Goal: Task Accomplishment & Management: Manage account settings

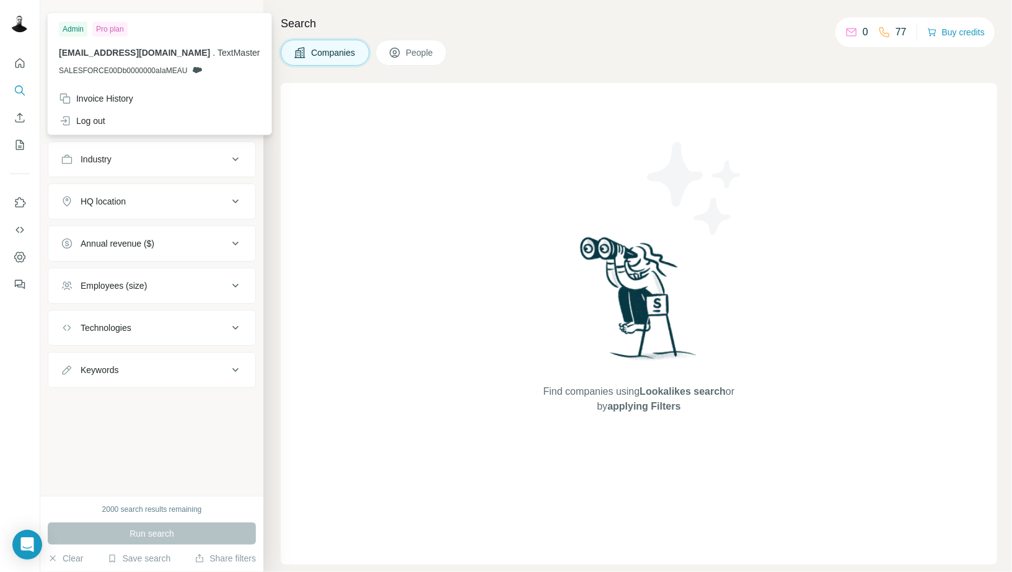
click at [24, 40] on div at bounding box center [22, 24] width 36 height 41
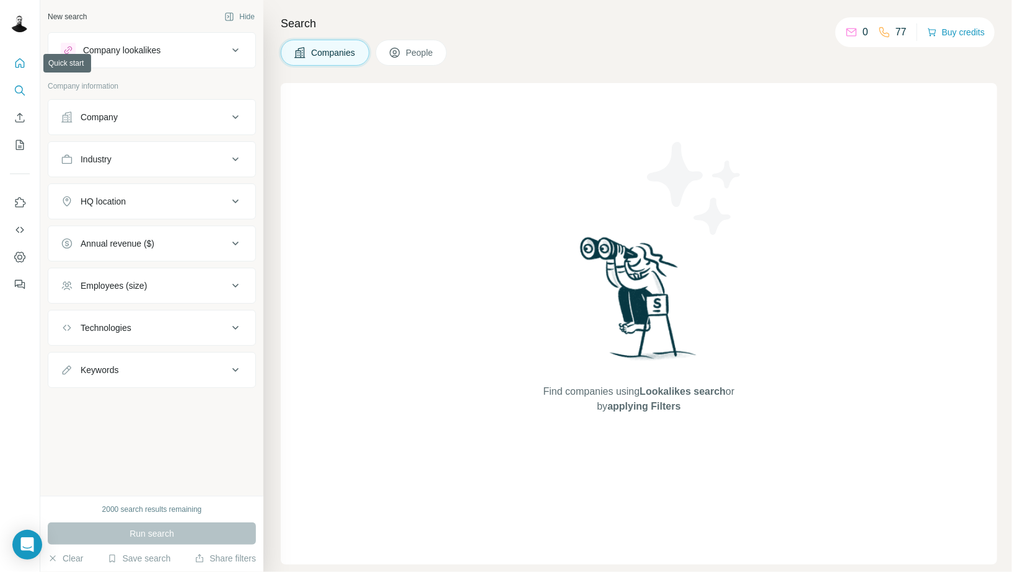
click at [21, 61] on icon "Quick start" at bounding box center [20, 63] width 12 height 12
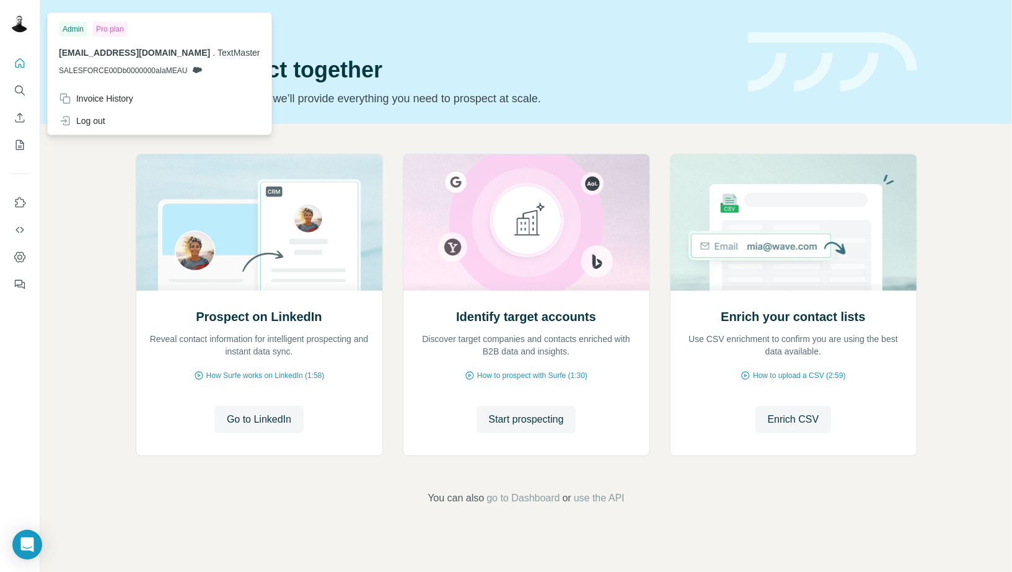
click at [199, 72] on icon at bounding box center [197, 70] width 10 height 10
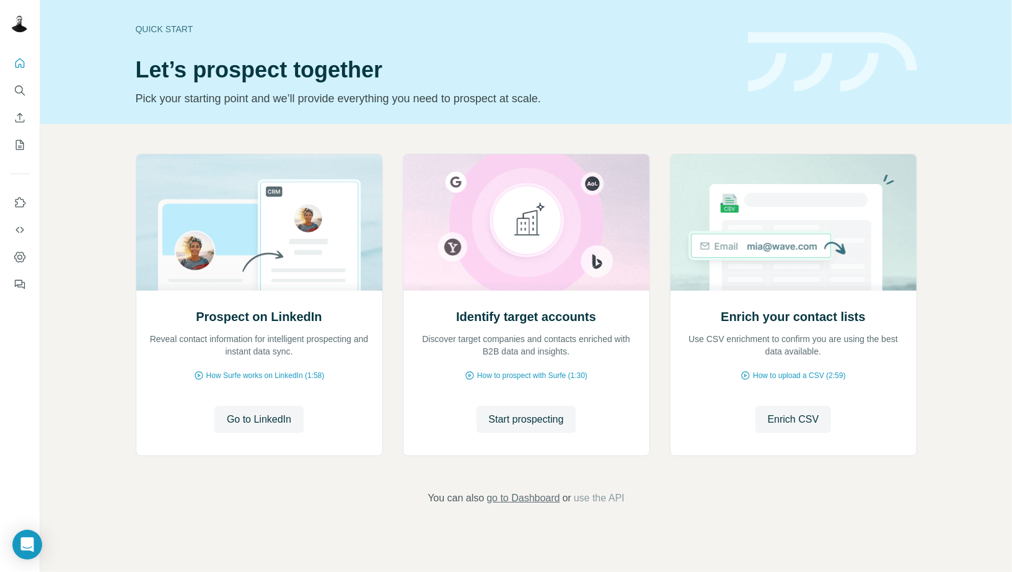
click at [551, 496] on span "go to Dashboard" at bounding box center [522, 498] width 73 height 15
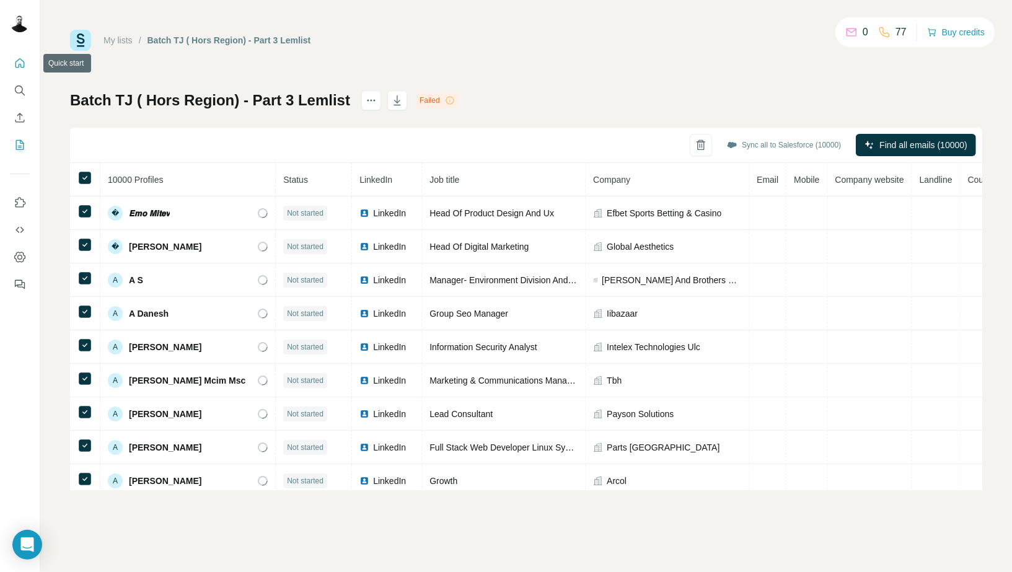
click at [26, 66] on button "Quick start" at bounding box center [20, 63] width 20 height 22
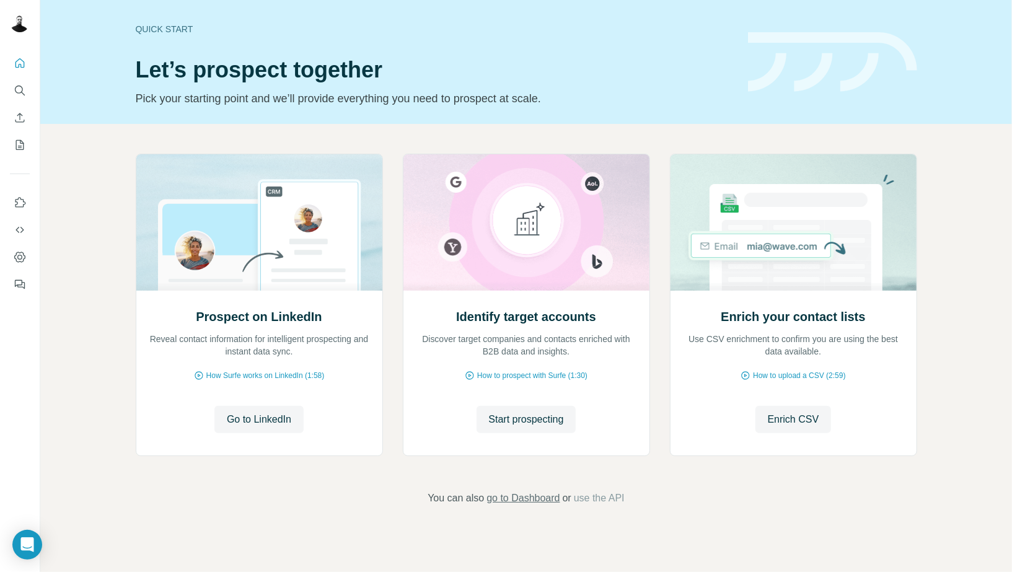
click at [526, 497] on span "go to Dashboard" at bounding box center [522, 498] width 73 height 15
click at [24, 113] on icon "Enrich CSV" at bounding box center [20, 117] width 12 height 12
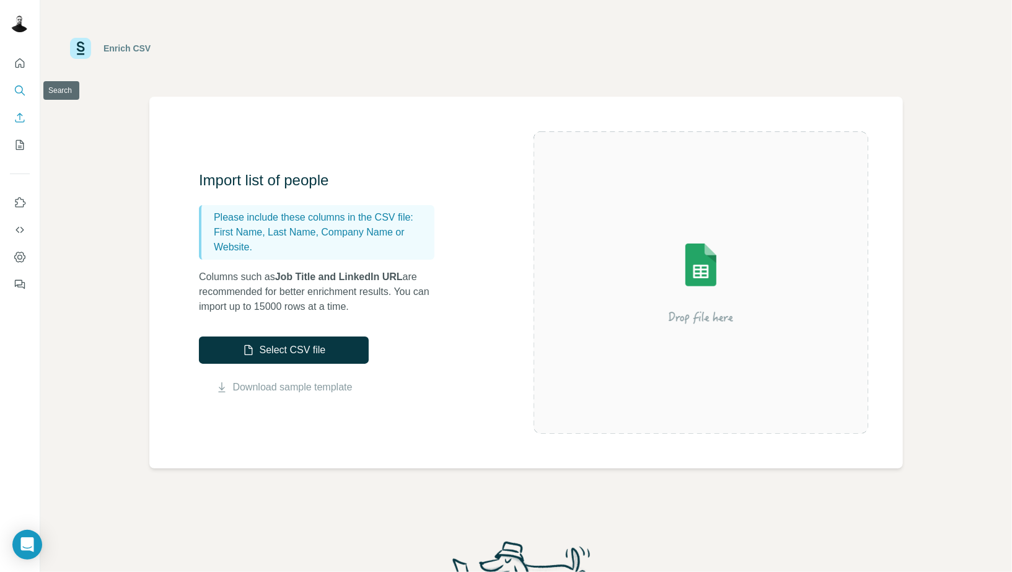
click at [20, 84] on icon "Search" at bounding box center [20, 90] width 12 height 12
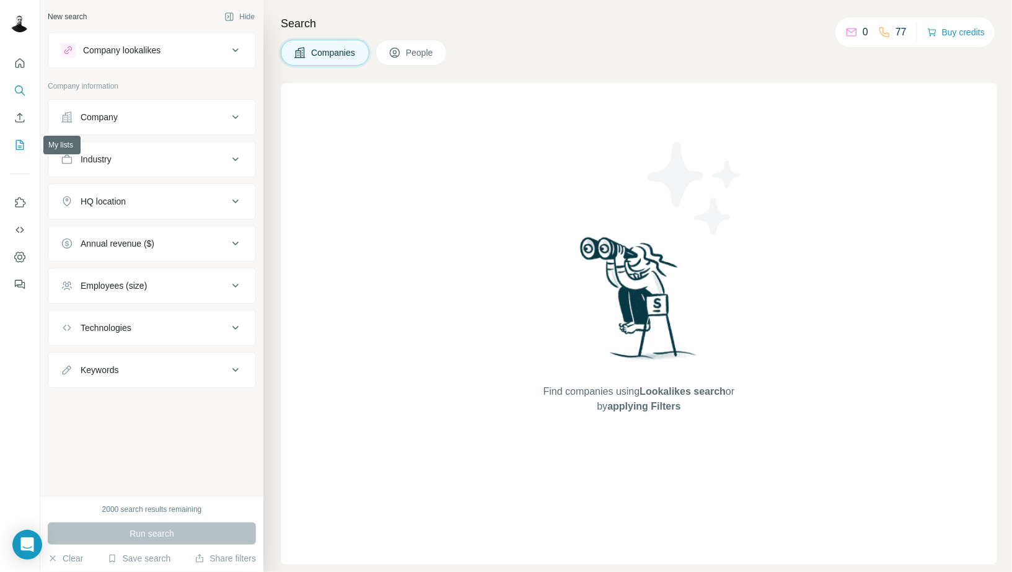
click at [17, 149] on icon "My lists" at bounding box center [20, 145] width 8 height 10
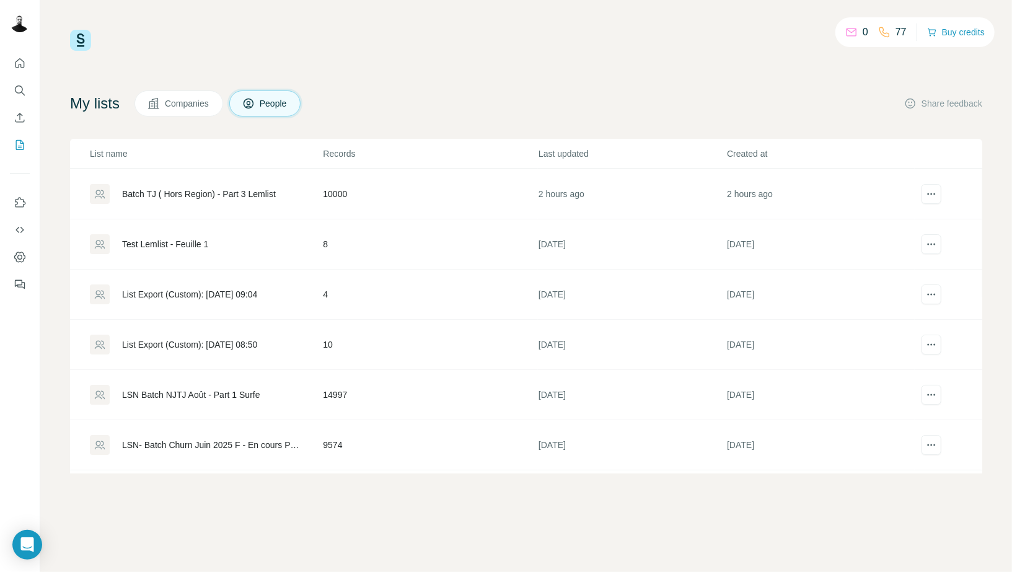
click at [203, 191] on div "Batch TJ ( Hors Region) - Part 3 Lemlist" at bounding box center [199, 194] width 154 height 12
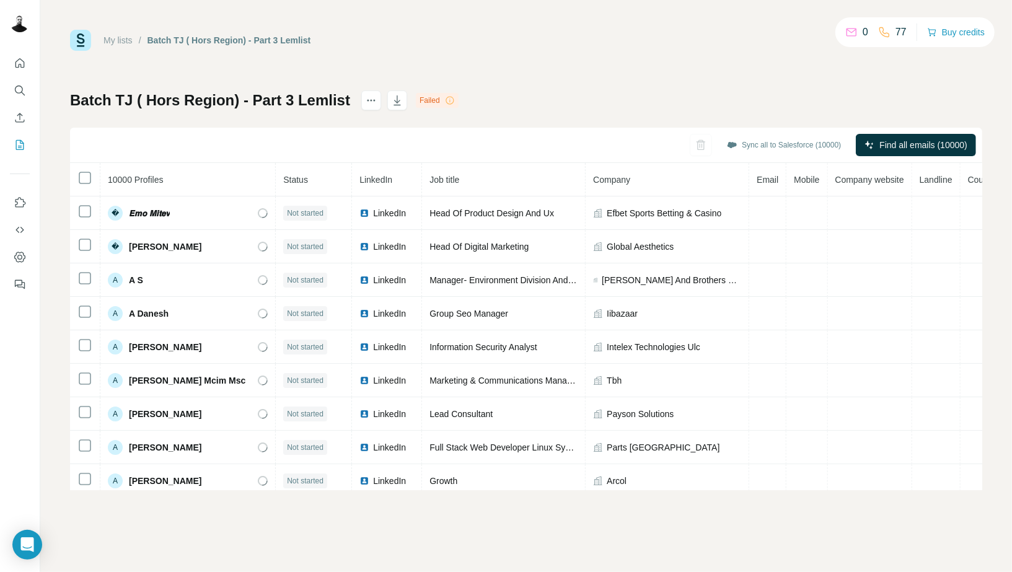
click at [76, 167] on th at bounding box center [85, 179] width 30 height 33
click at [81, 170] on icon at bounding box center [84, 177] width 15 height 15
click at [394, 102] on icon "button" at bounding box center [397, 102] width 6 height 4
